Goal: Transaction & Acquisition: Purchase product/service

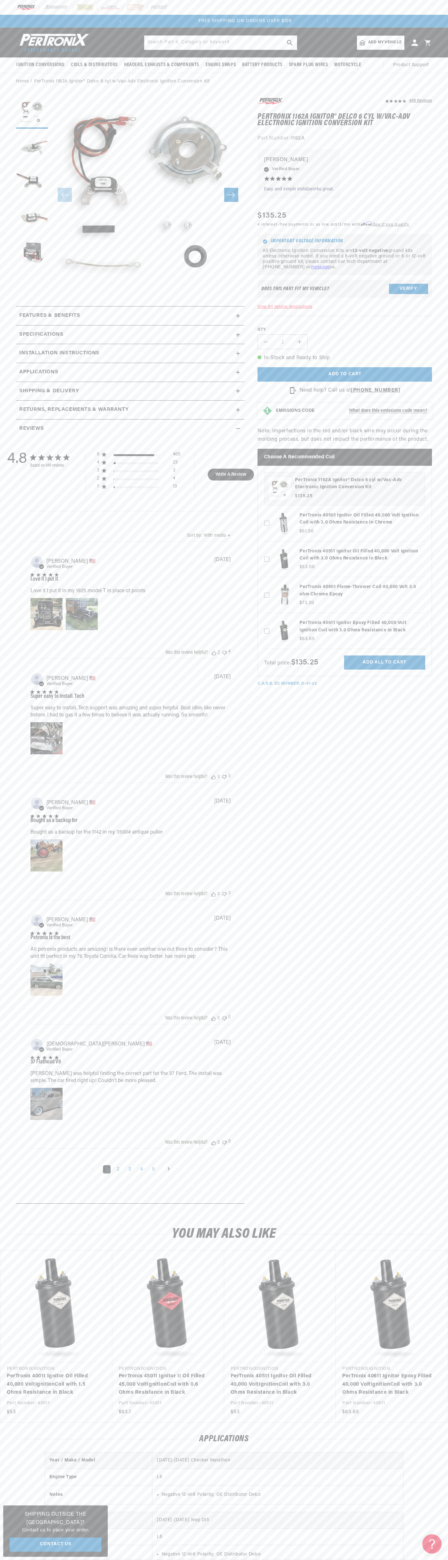
scroll to position [0, 195]
click at [200, 1] on div at bounding box center [224, 7] width 448 height 15
click at [431, 1102] on div "448 Reviews" at bounding box center [338, 654] width 187 height 1114
click at [447, 1560] on html "Skip to content Your cart Your cart is empty Get the right parts the first time…" at bounding box center [224, 780] width 448 height 1560
click at [2, 707] on section "448 Reviews" at bounding box center [224, 652] width 448 height 1124
